Goal: Task Accomplishment & Management: Manage account settings

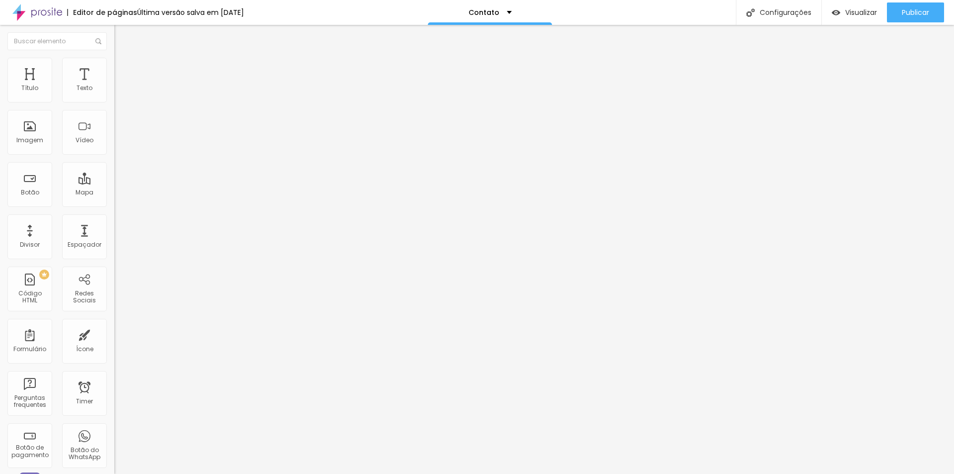
click at [114, 41] on button "Editar Coluna" at bounding box center [171, 36] width 114 height 23
click at [114, 93] on input "[STREET_ADDRESS][PERSON_NAME]" at bounding box center [173, 89] width 119 height 10
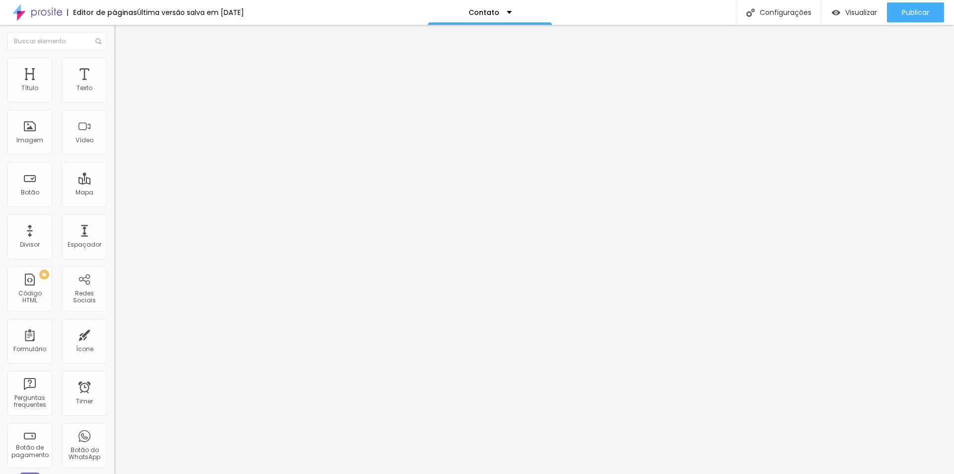
click at [114, 93] on input "[STREET_ADDRESS][PERSON_NAME]" at bounding box center [173, 89] width 119 height 10
click at [114, 93] on input "[GEOGRAPHIC_DATA]" at bounding box center [173, 89] width 119 height 10
type input "[STREET_ADDRESS] 09060000"
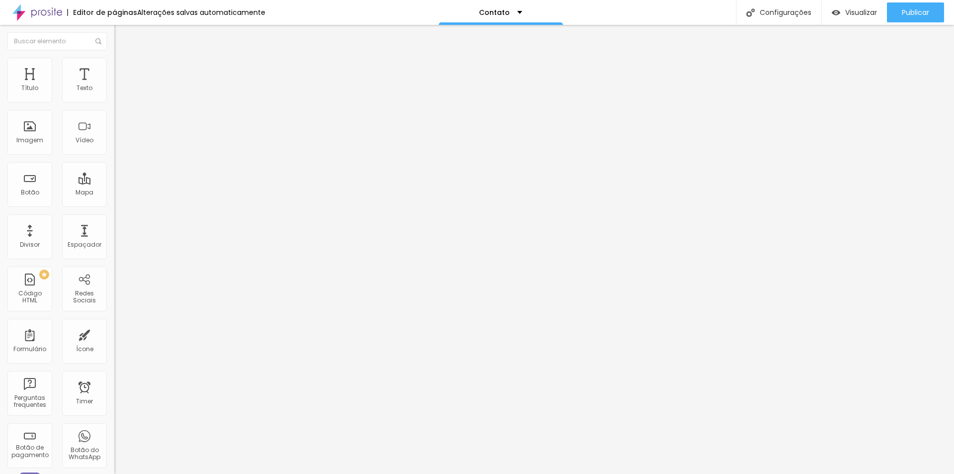
scroll to position [0, 0]
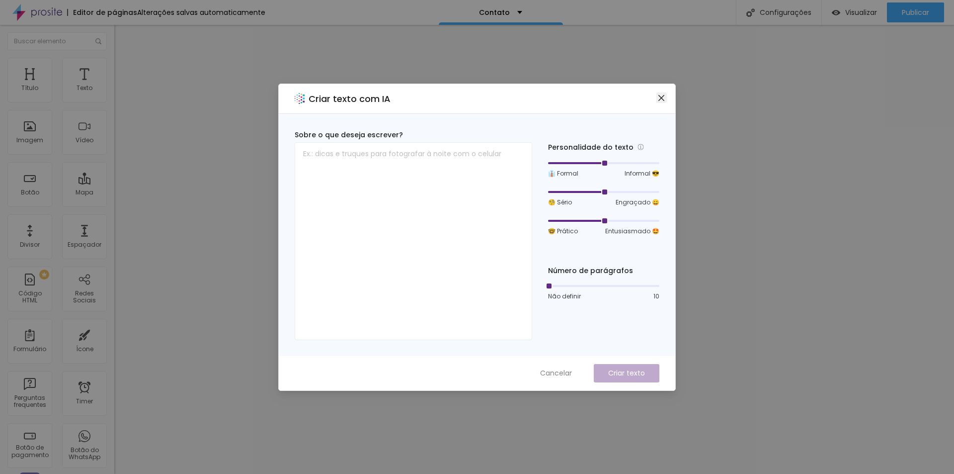
click at [658, 100] on icon "close" at bounding box center [662, 98] width 8 height 8
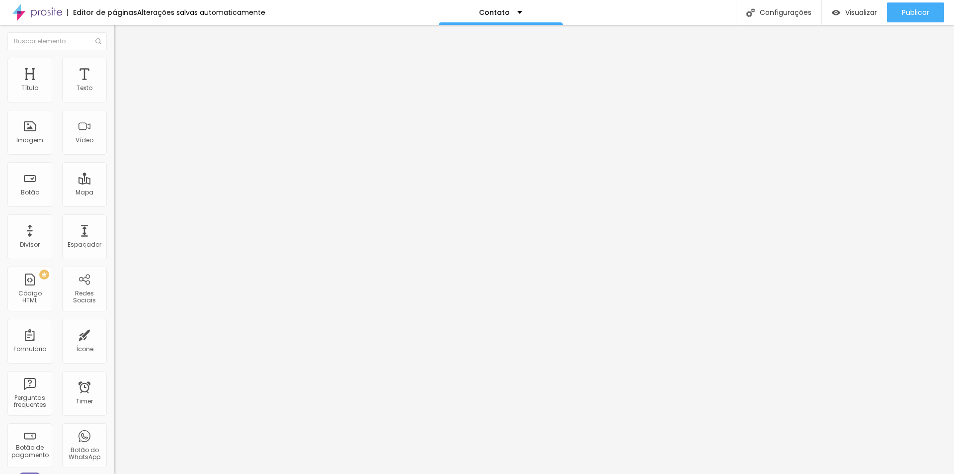
click at [118, 92] on icon "button" at bounding box center [121, 89] width 6 height 6
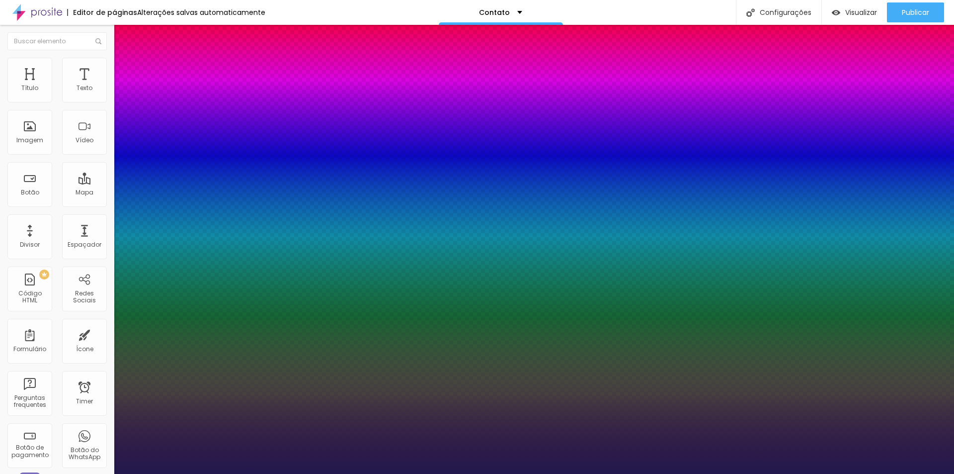
type input "0.3"
type input "1.1"
type input "1.3"
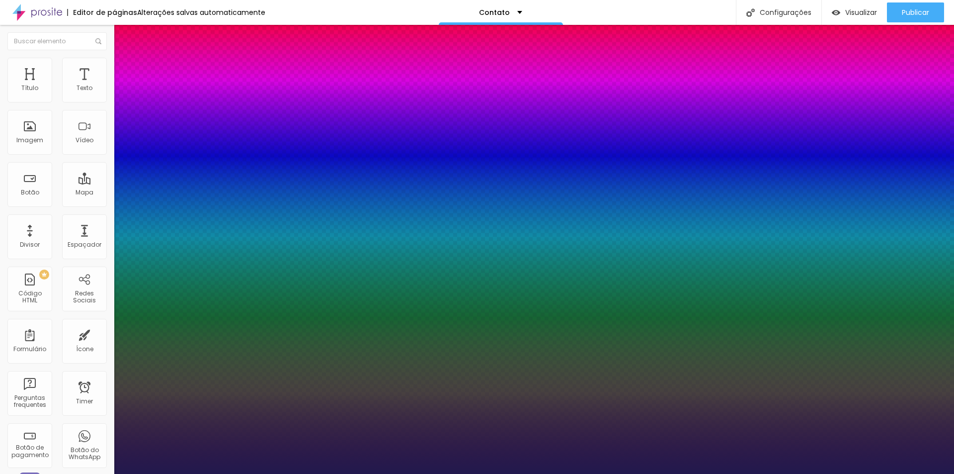
type input "1.3"
type input "1.5"
type input "1.6"
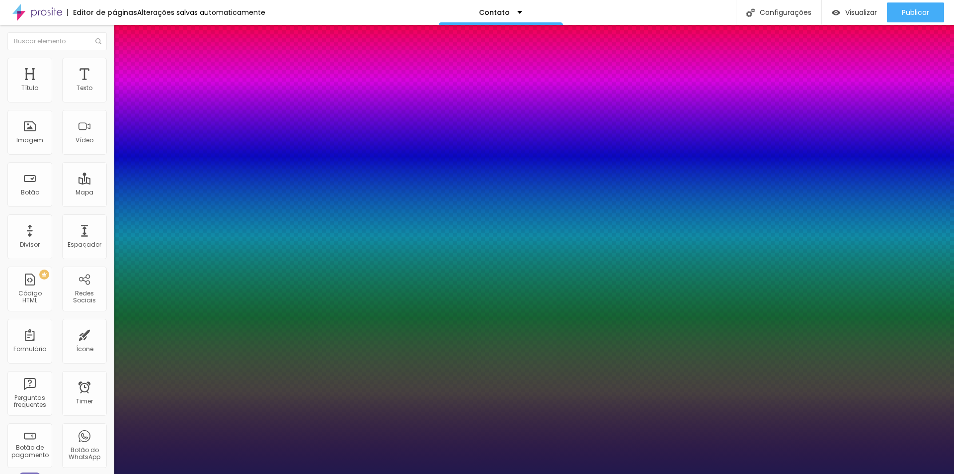
type input "1.8"
type input "2"
type input "1.8"
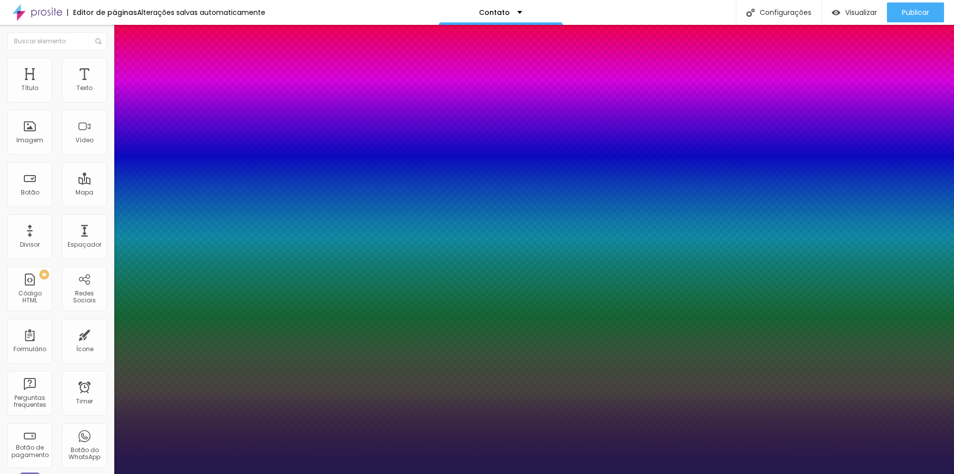
type input "1.8"
type input "1.7"
type input "1.6"
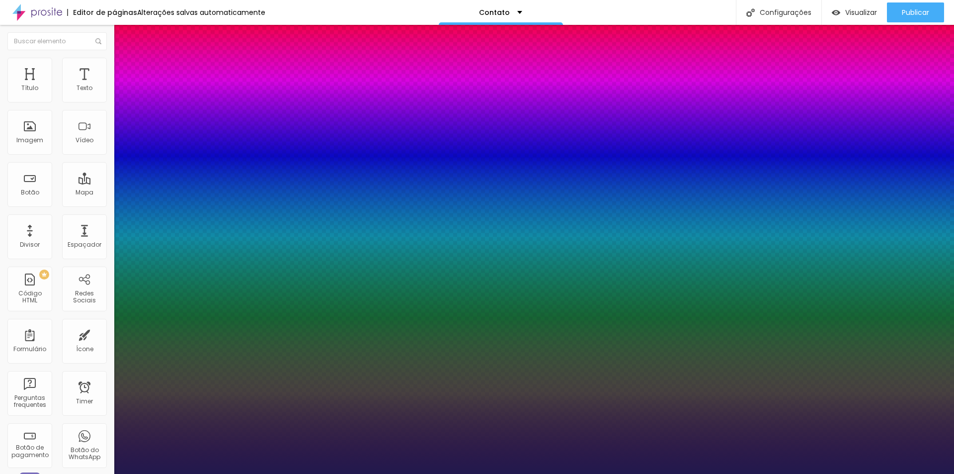
type input "1.5"
type input "1.4"
type input "1.3"
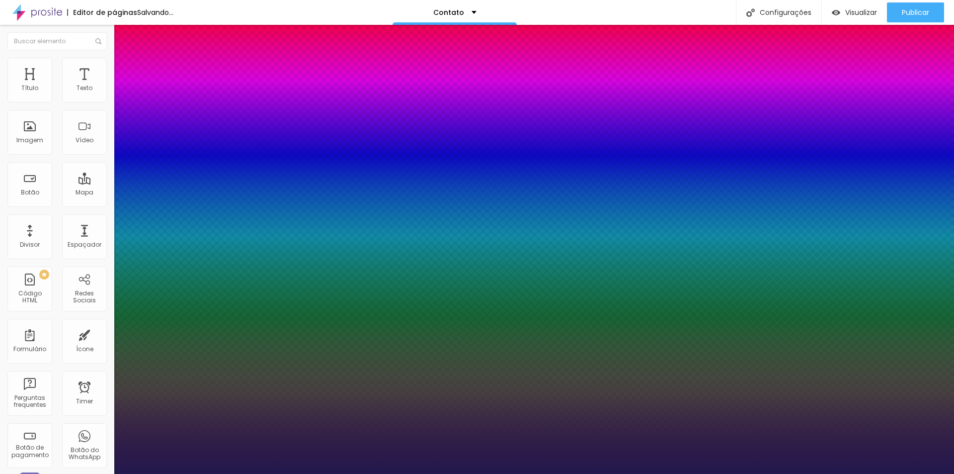
type input "1.3"
type input "1.2"
type input "1.1"
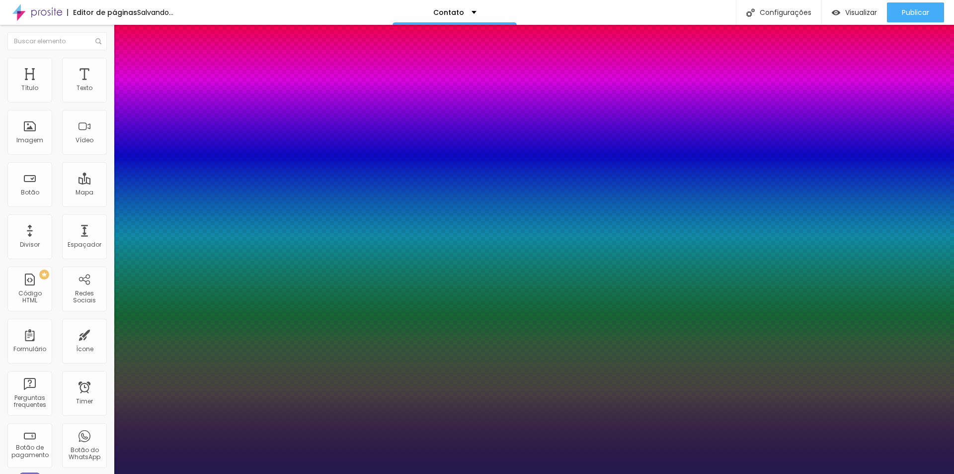
type input "1"
type input "0.9"
type input "0.8"
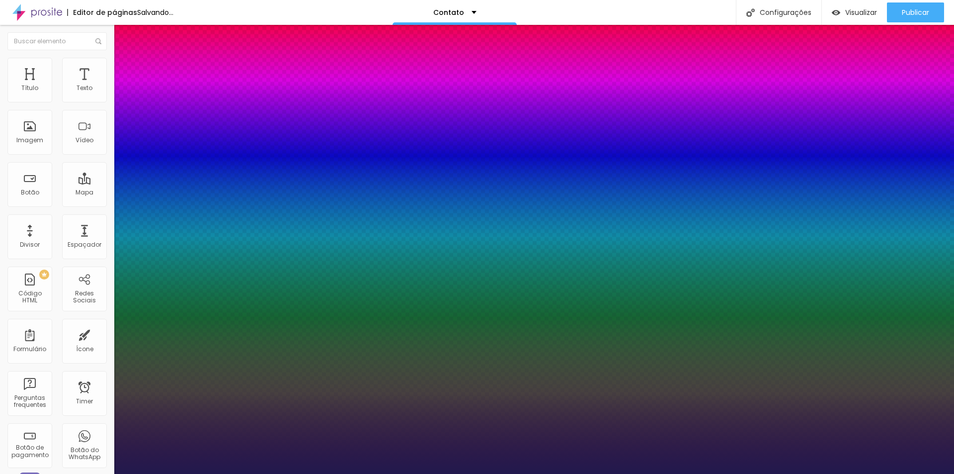
type input "0.8"
type input "0.7"
type input "0.6"
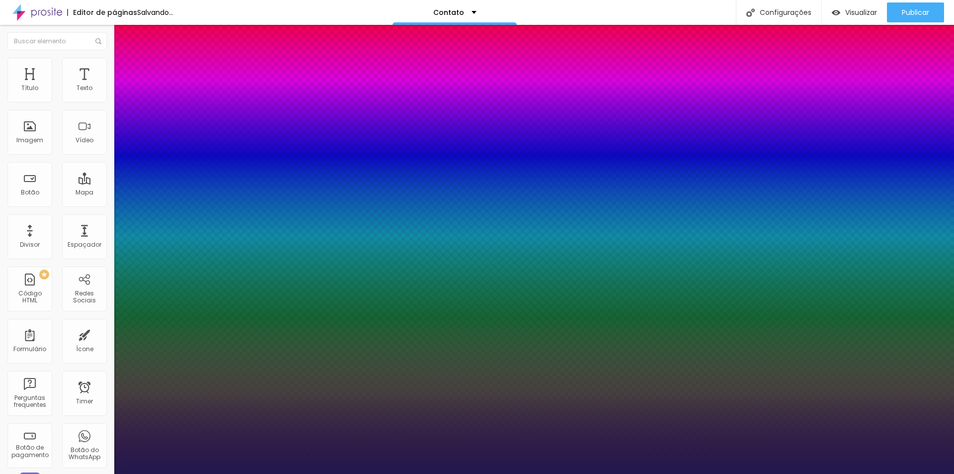
type input "0.5"
type input "0.4"
type input "0.3"
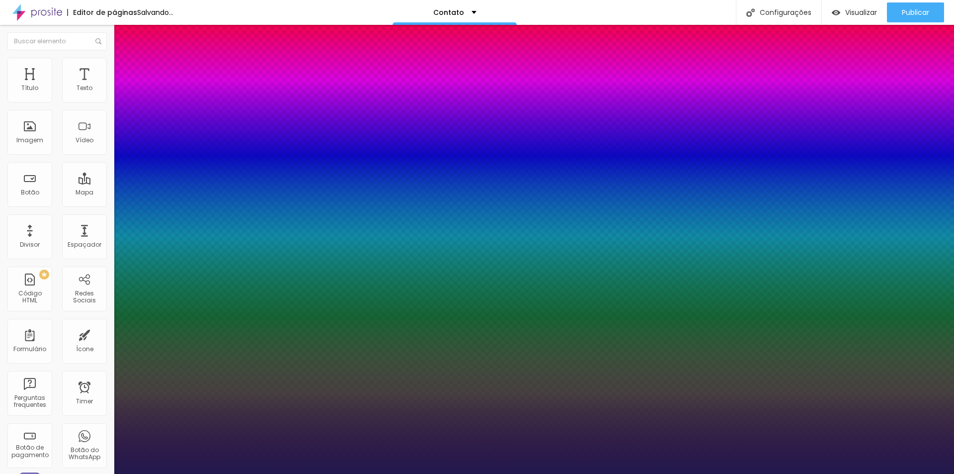
type input "0.3"
type input "0.2"
type input "0.1"
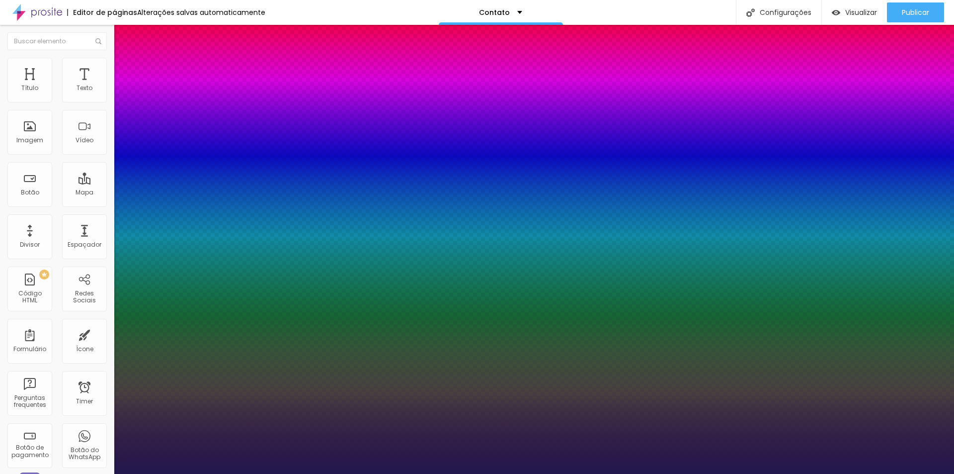
type input "0"
drag, startPoint x: 129, startPoint y: 192, endPoint x: 117, endPoint y: 192, distance: 12.4
type input "5"
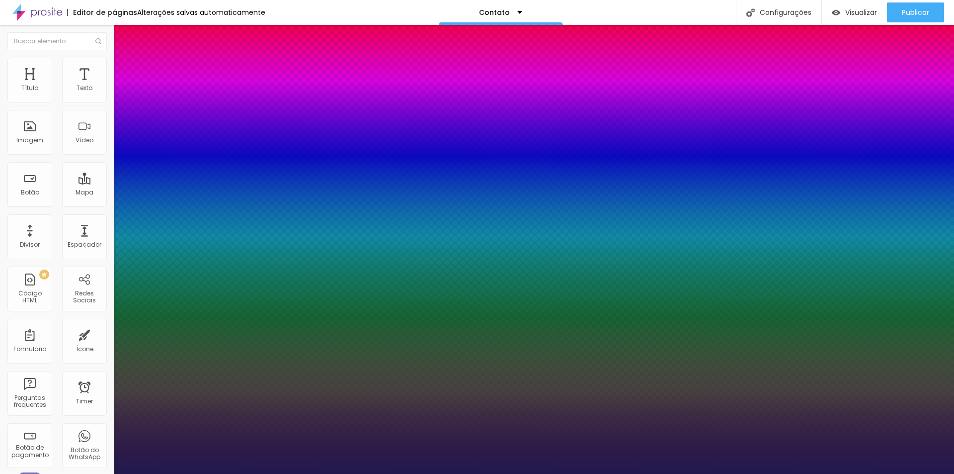
type input "5"
type input "4"
type input "3"
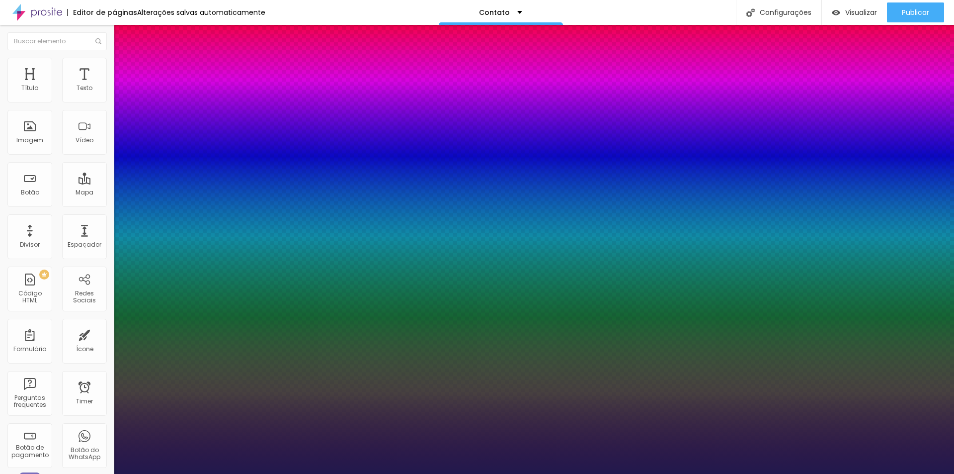
type input "2"
type input "1"
type input "0"
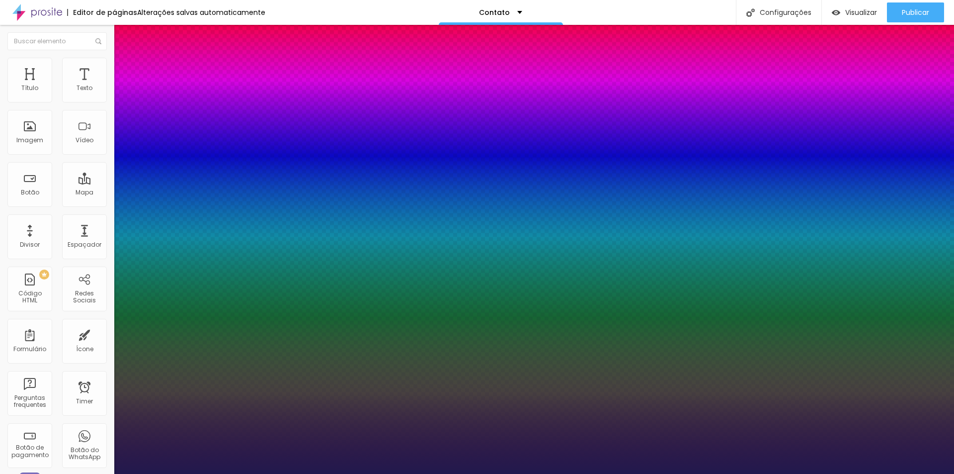
type input "0"
click at [170, 473] on div at bounding box center [477, 474] width 954 height 0
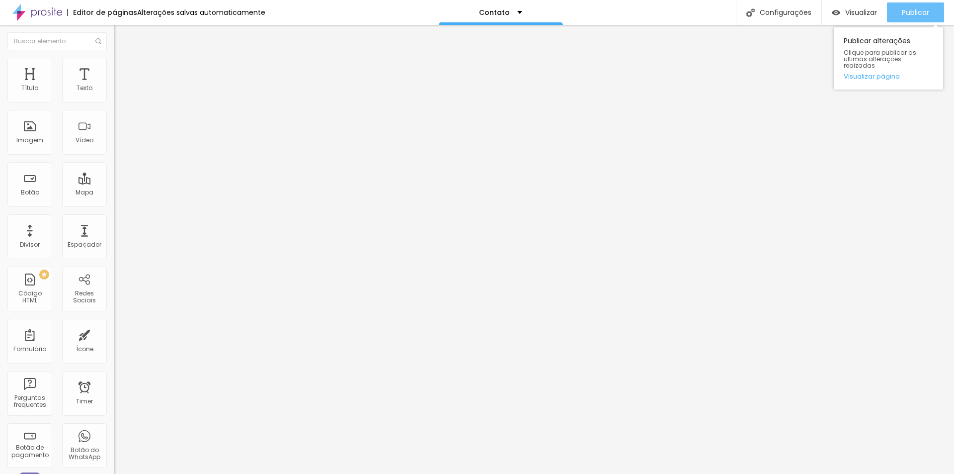
click at [906, 16] on span "Publicar" at bounding box center [915, 12] width 27 height 8
click at [114, 94] on span "Titulo 2" at bounding box center [130, 88] width 32 height 12
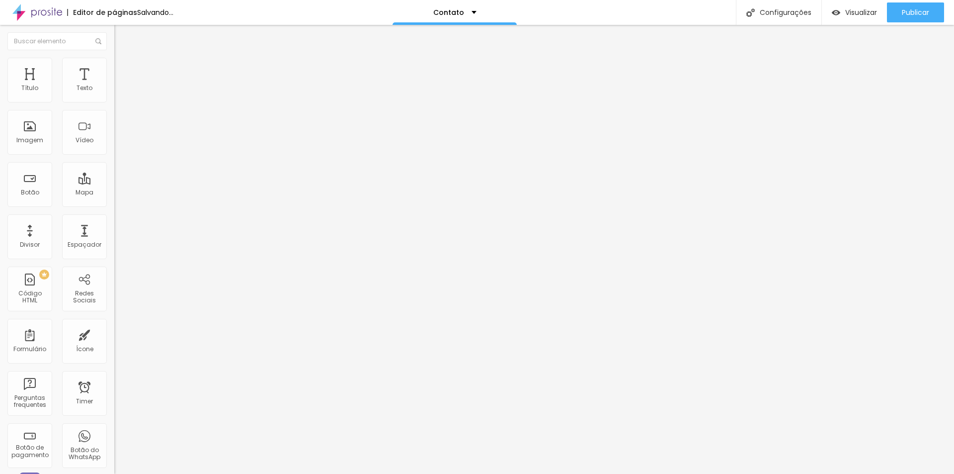
click at [114, 103] on span "Titulo 3" at bounding box center [128, 96] width 28 height 11
click at [114, 94] on span "Titulo 2" at bounding box center [130, 88] width 32 height 12
click at [114, 85] on span "Titulo 1" at bounding box center [130, 79] width 32 height 14
click at [114, 160] on span "DESATIVADO" at bounding box center [132, 156] width 36 height 8
click at [114, 180] on button "button" at bounding box center [121, 175] width 14 height 10
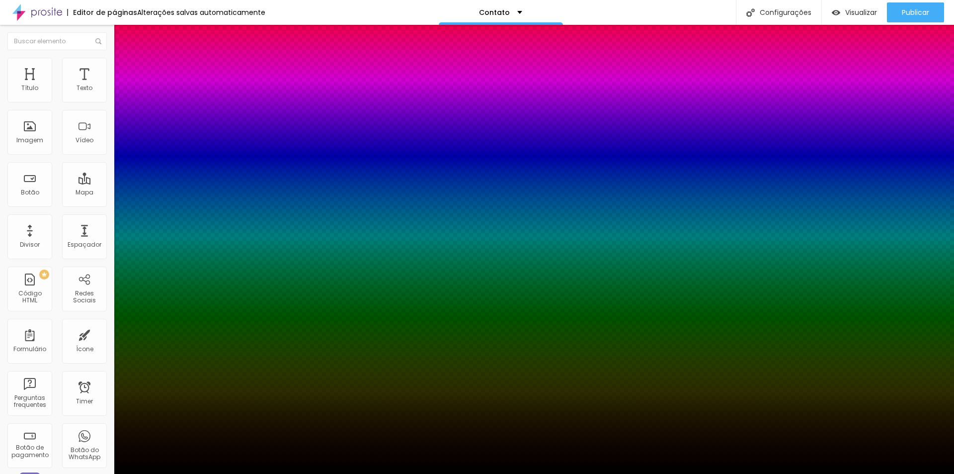
click at [175, 473] on div at bounding box center [477, 480] width 954 height 0
type input "0"
type input "1"
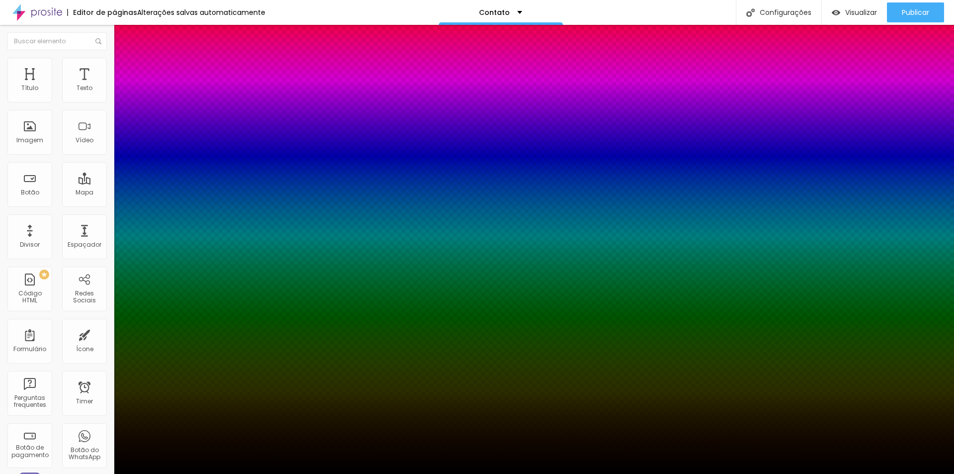
type input "3"
type input "6"
type input "10"
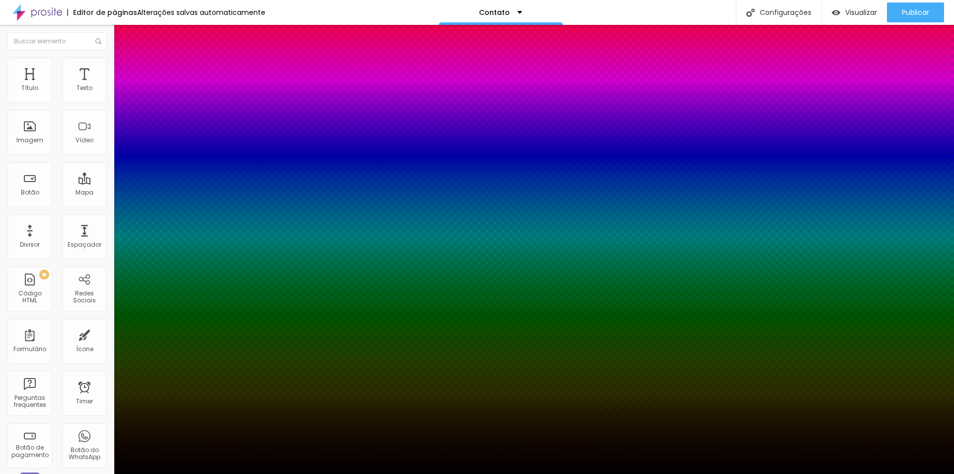
type input "10"
type input "12"
type input "14"
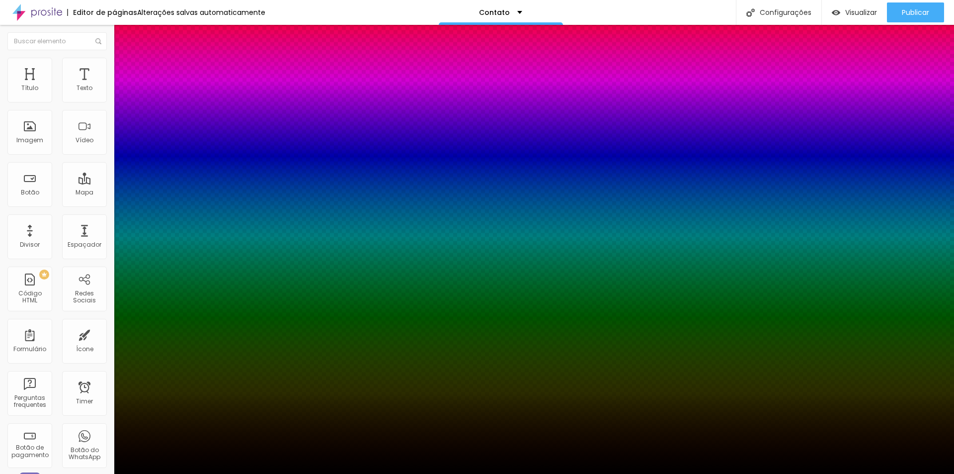
type input "17"
type input "19"
type input "21"
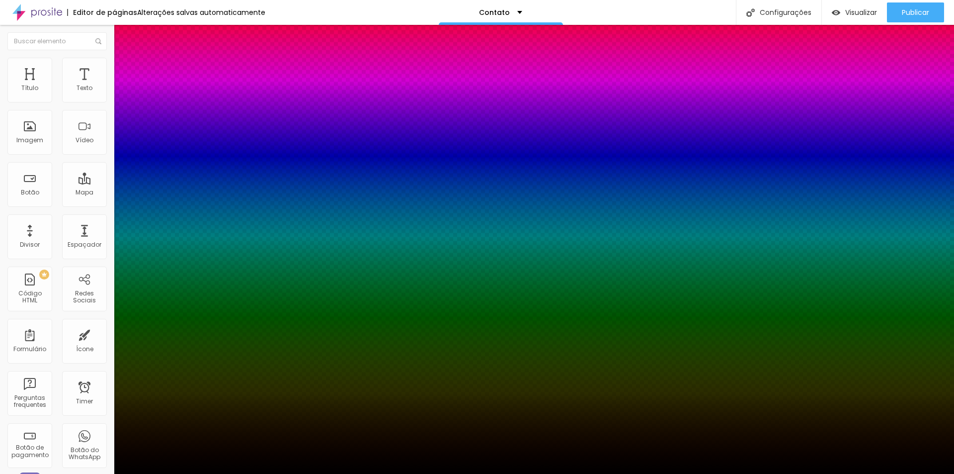
type input "21"
type input "26"
type input "46"
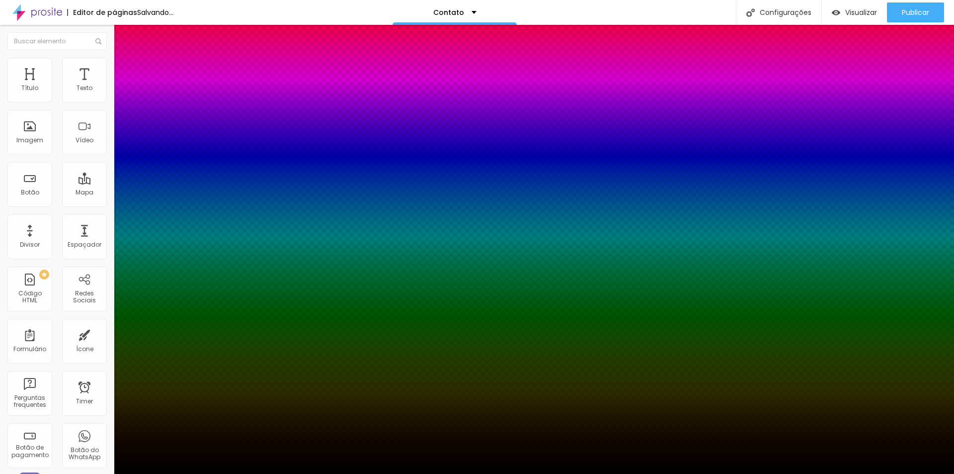
type input "50"
type input "52"
type input "54"
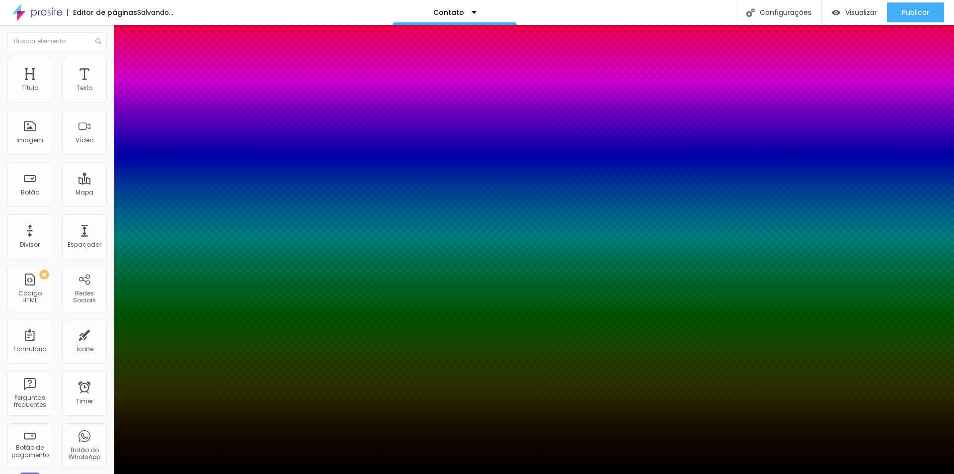
type input "54"
type input "57"
type input "59"
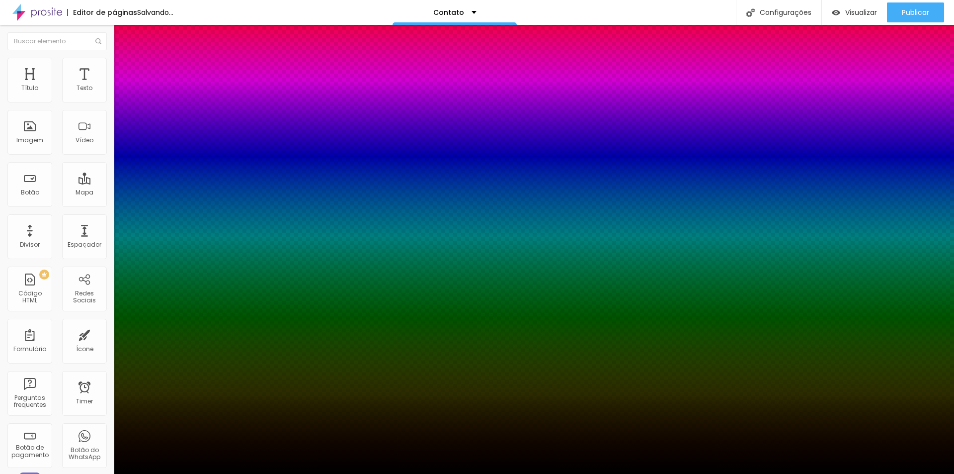
type input "61"
type input "63"
type input "68"
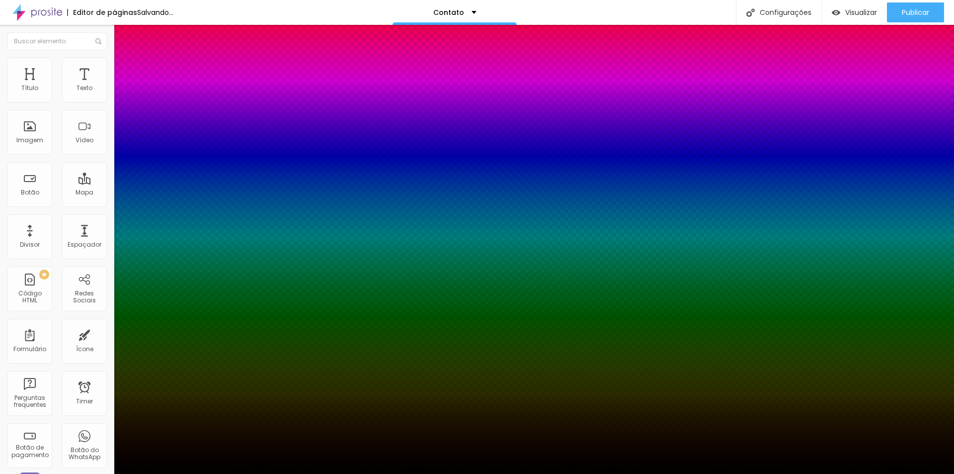
type input "68"
type input "72"
type input "77"
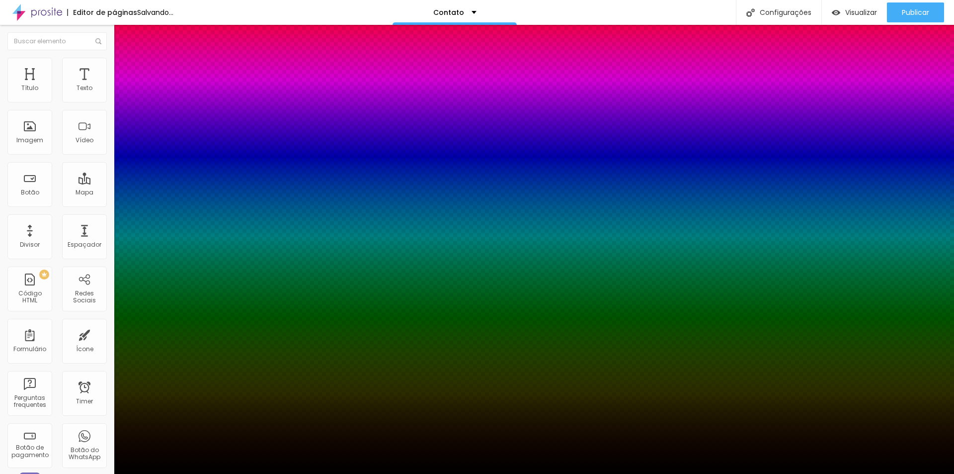
type input "83"
type input "90"
type input "92"
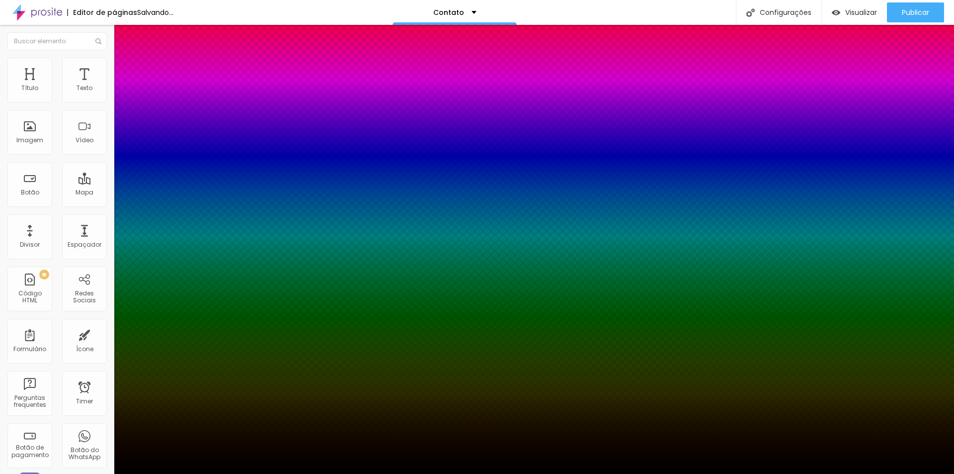
type input "92"
type input "99"
type input "100"
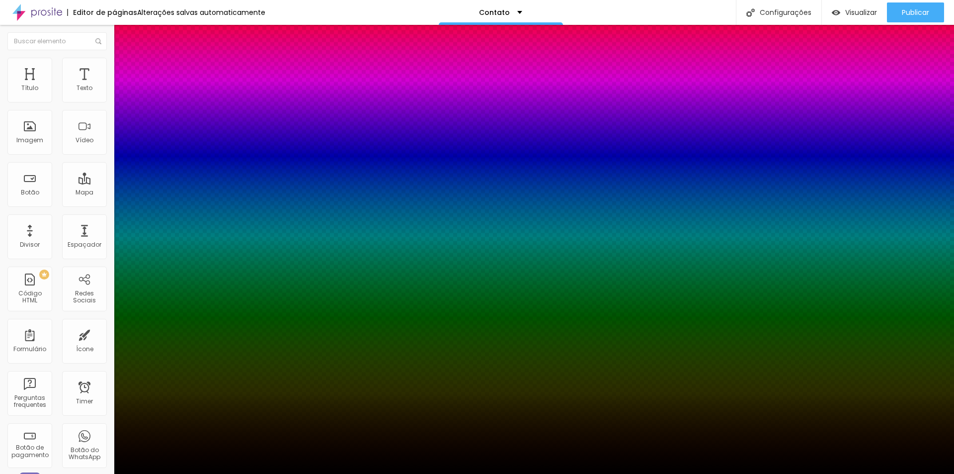
type input "17"
type input "12"
type input "8"
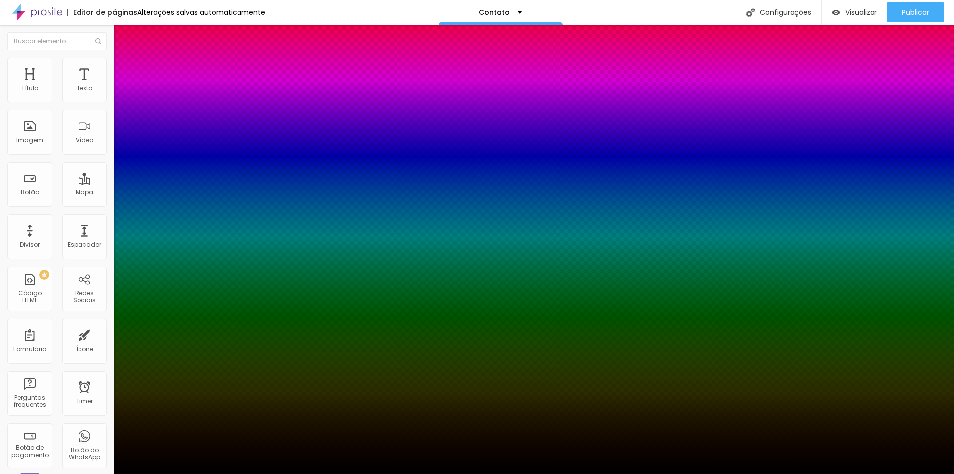
type input "8"
type input "0"
type input "6"
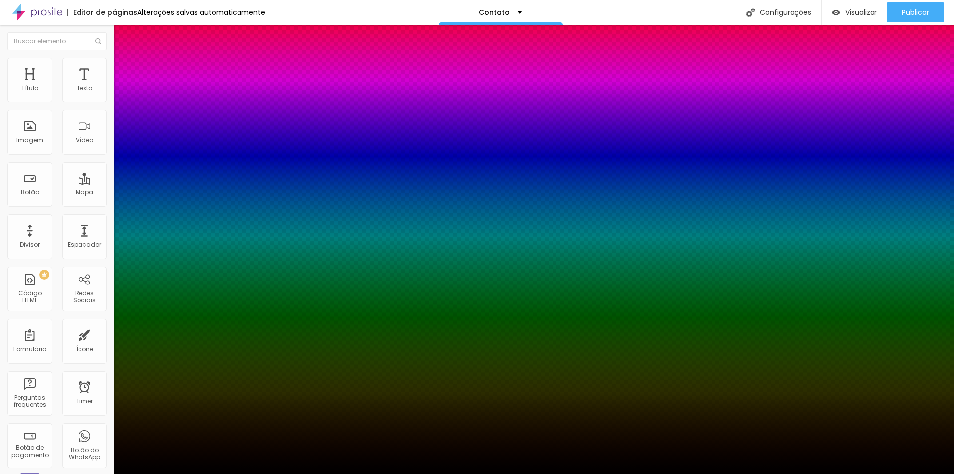
type input "10"
drag, startPoint x: 164, startPoint y: 343, endPoint x: 167, endPoint y: 338, distance: 6.2
type input "10"
type input "-4"
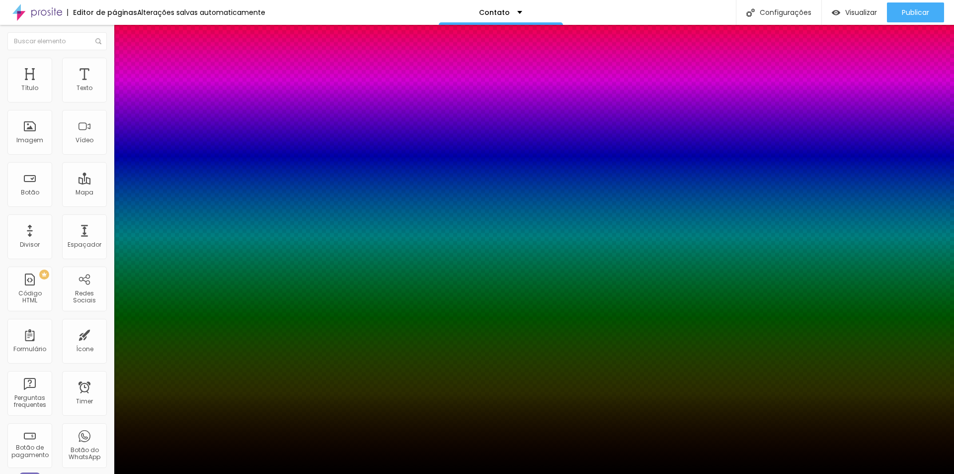
type input "3"
type input "-5"
type input "4"
type input "-7"
type input "5"
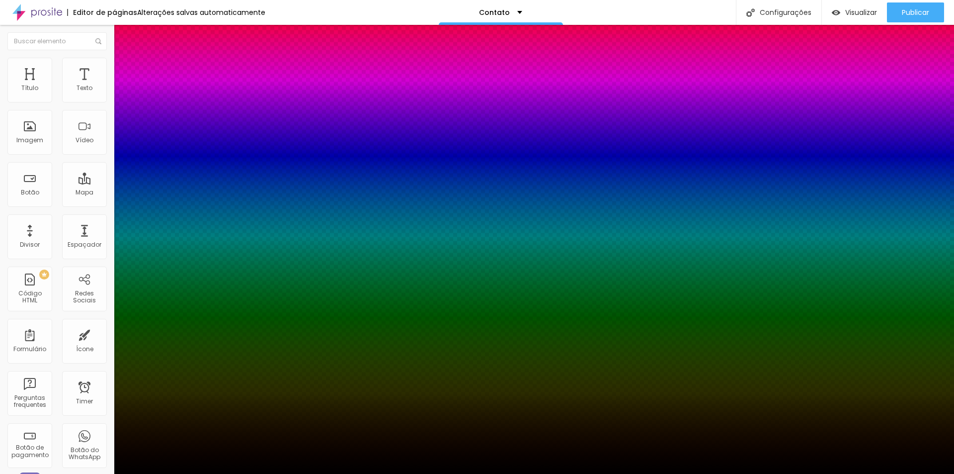
type input "-8"
type input "6"
type input "-9"
type input "7"
type input "-10"
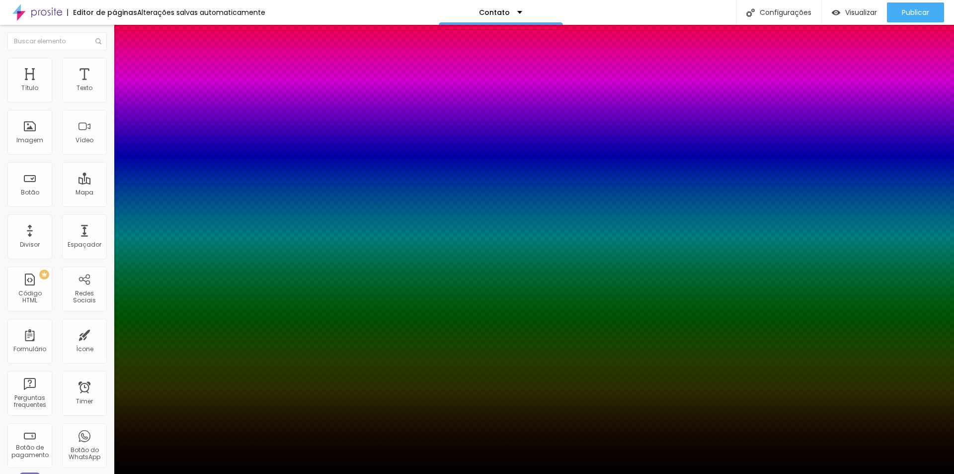
type input "10"
type input "-12"
type input "12"
type input "-13"
type input "14"
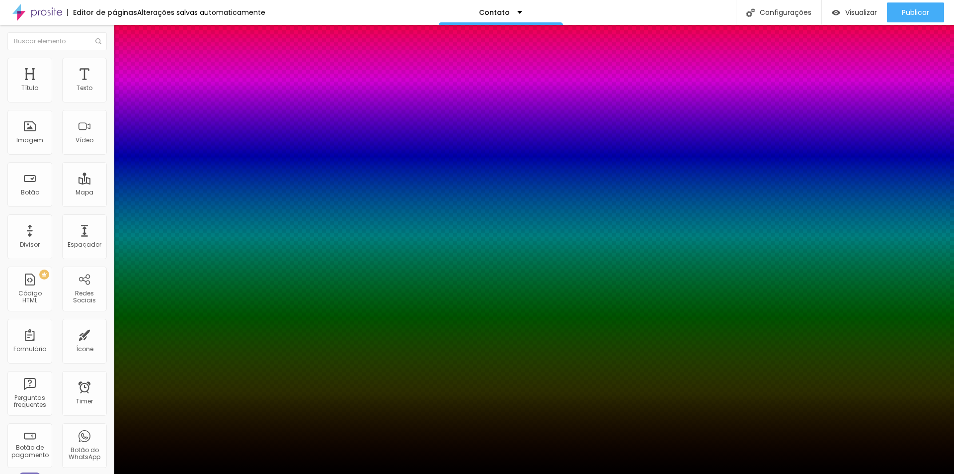
type input "-14"
type input "15"
type input "-15"
type input "16"
type input "-14"
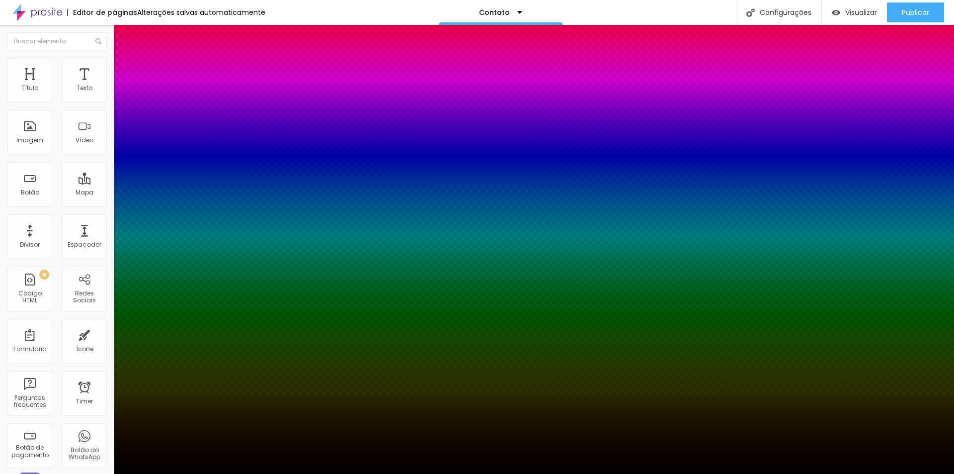
type input "15"
type input "-12"
type input "14"
type input "-9"
type input "13"
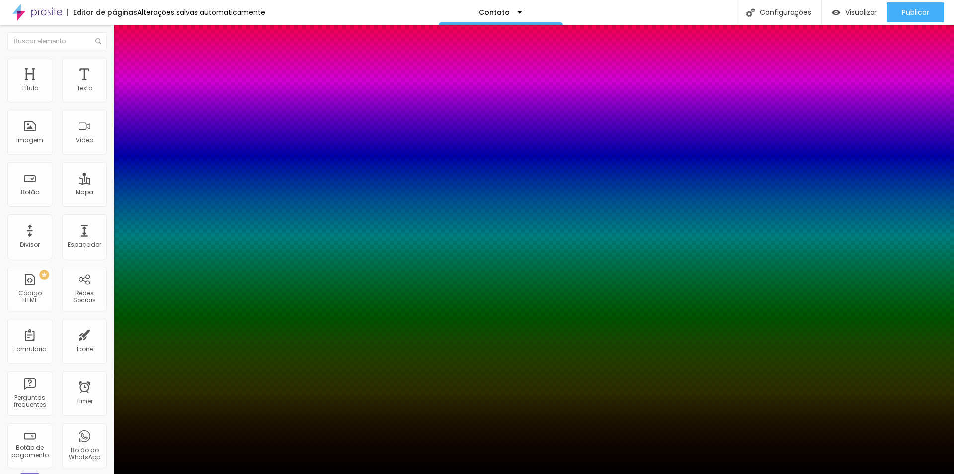
type input "-8"
type input "11"
type input "-4"
type input "10"
type input "-1"
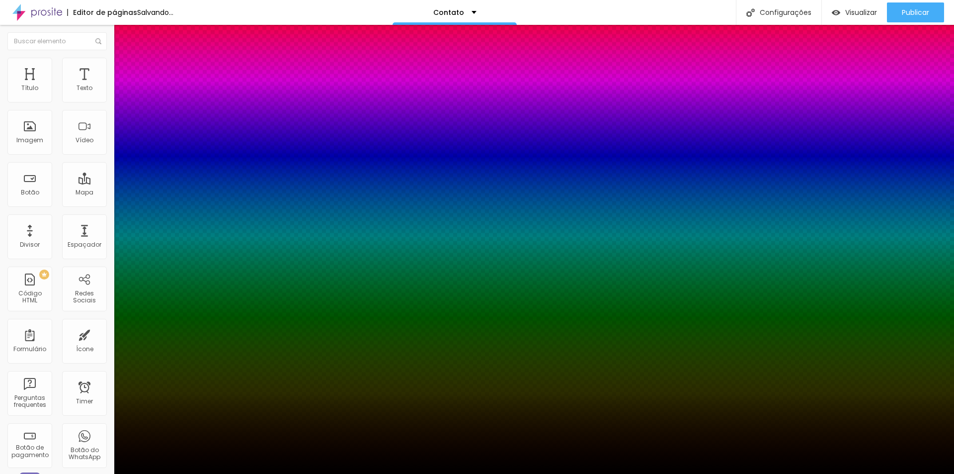
type input "9"
type input "2"
type input "8"
type input "3"
type input "2"
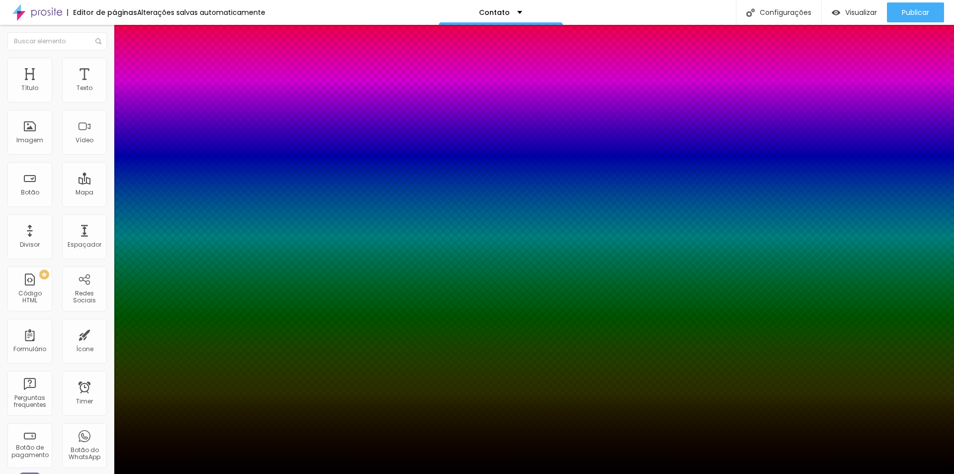
type input "2"
type input "1"
type input "0"
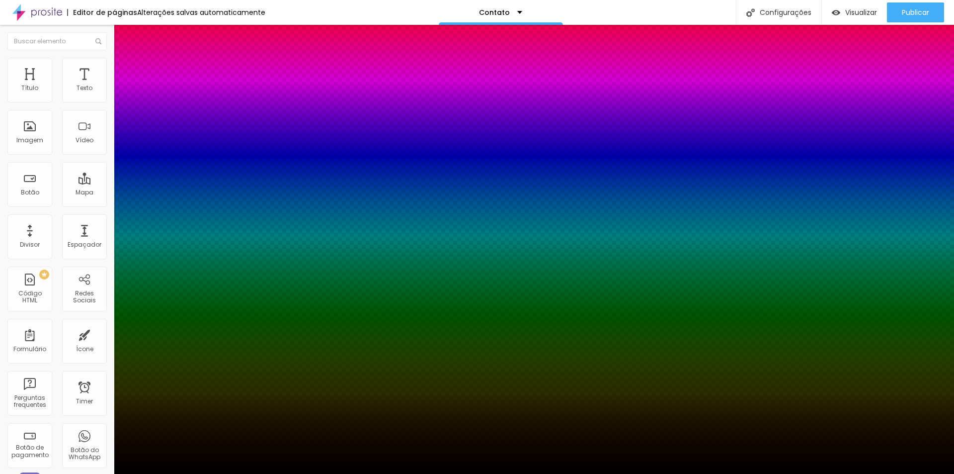
type input "-2"
type input "-1"
type input "2"
type input "-2"
type input "4"
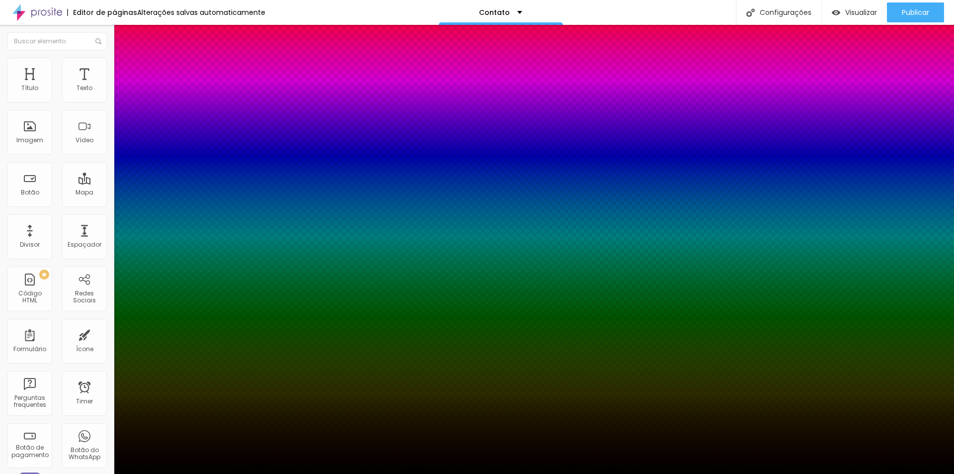
type input "-4"
type input "5"
type input "-5"
click at [439, 473] on div at bounding box center [477, 474] width 954 height 0
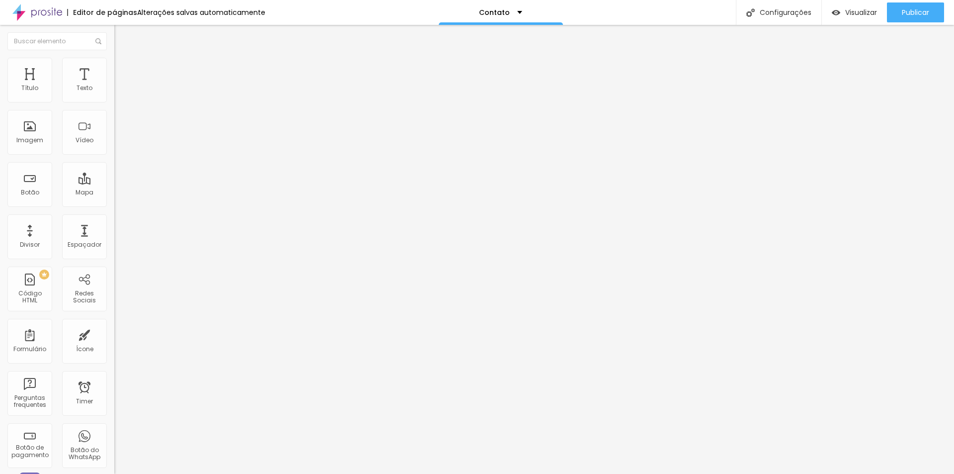
click at [114, 199] on input at bounding box center [181, 204] width 135 height 10
drag, startPoint x: 95, startPoint y: 109, endPoint x: 66, endPoint y: 110, distance: 29.8
click at [114, 199] on input "Hellen [PERSON_NAME]" at bounding box center [181, 204] width 135 height 10
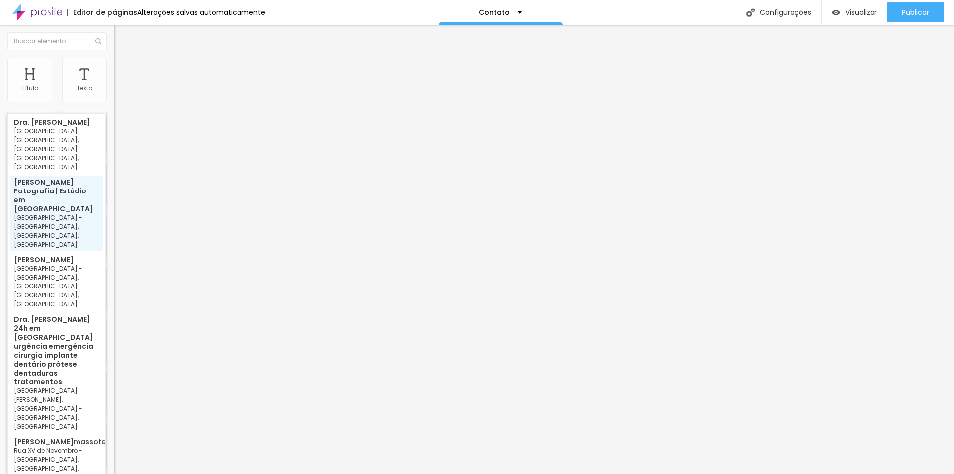
type input "[PERSON_NAME] Fotografia | Estúdio em [GEOGRAPHIC_DATA], [GEOGRAPHIC_DATA], [GE…"
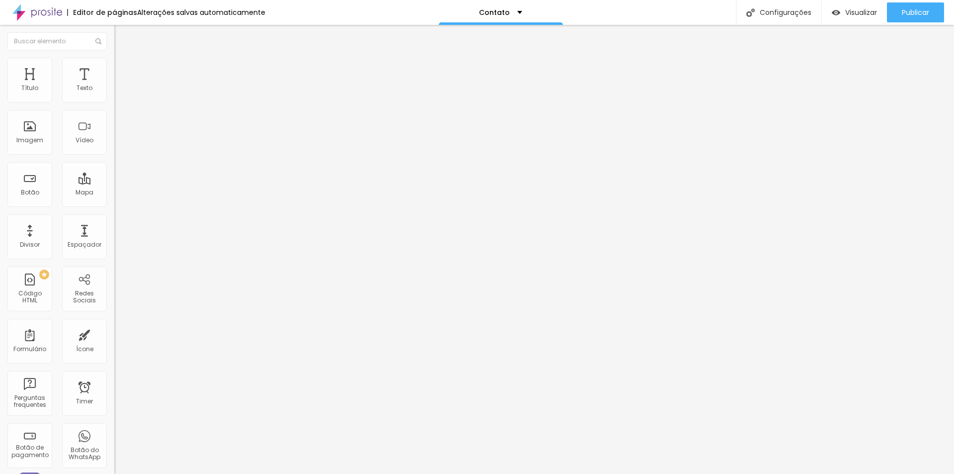
click at [114, 66] on li "Estilo" at bounding box center [171, 63] width 114 height 10
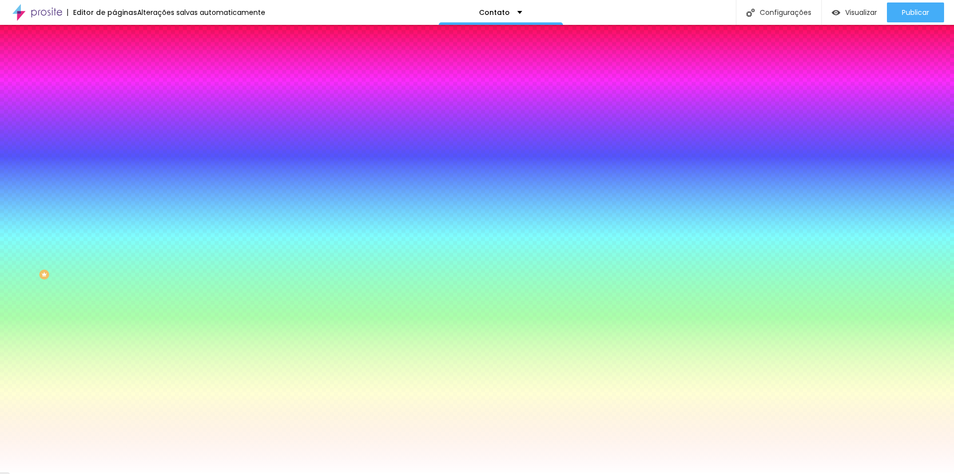
click at [123, 70] on span "Avançado" at bounding box center [139, 74] width 33 height 8
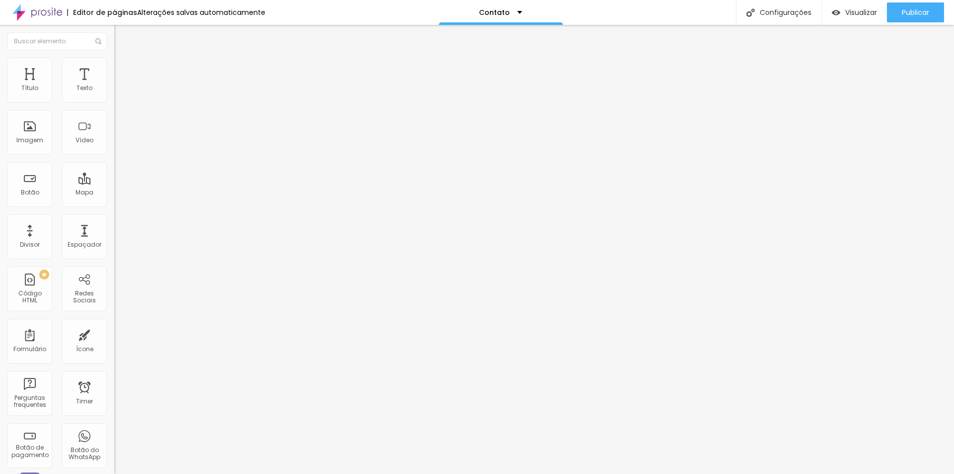
click at [123, 59] on span "Conteúdo" at bounding box center [138, 54] width 31 height 8
click at [909, 15] on span "Publicar" at bounding box center [915, 12] width 27 height 8
